Goal: Complete application form

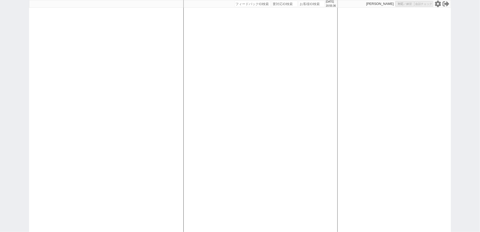
click at [439, 3] on icon at bounding box center [438, 4] width 7 height 7
select select "100"
select select "3"
select select
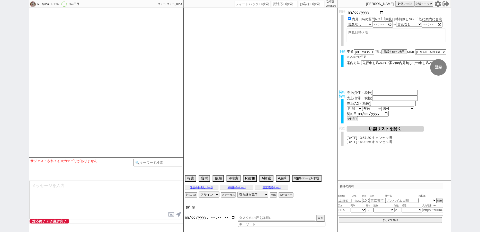
select select "[DATE]"
select select "3"
select select "37"
select select "7"
select select "14"
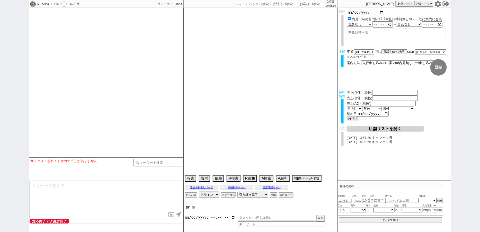
select select "485"
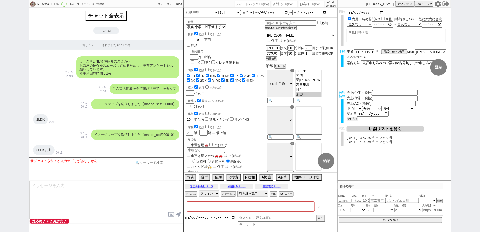
type textarea "[PERSON_NAME]対応　リビング15畳 @@先行/内見なし申し込みの場合はクライアントがお客様と事前打ち合わせするので、日程が取れたら打ち合わせの日付…"
